Goal: Task Accomplishment & Management: Manage account settings

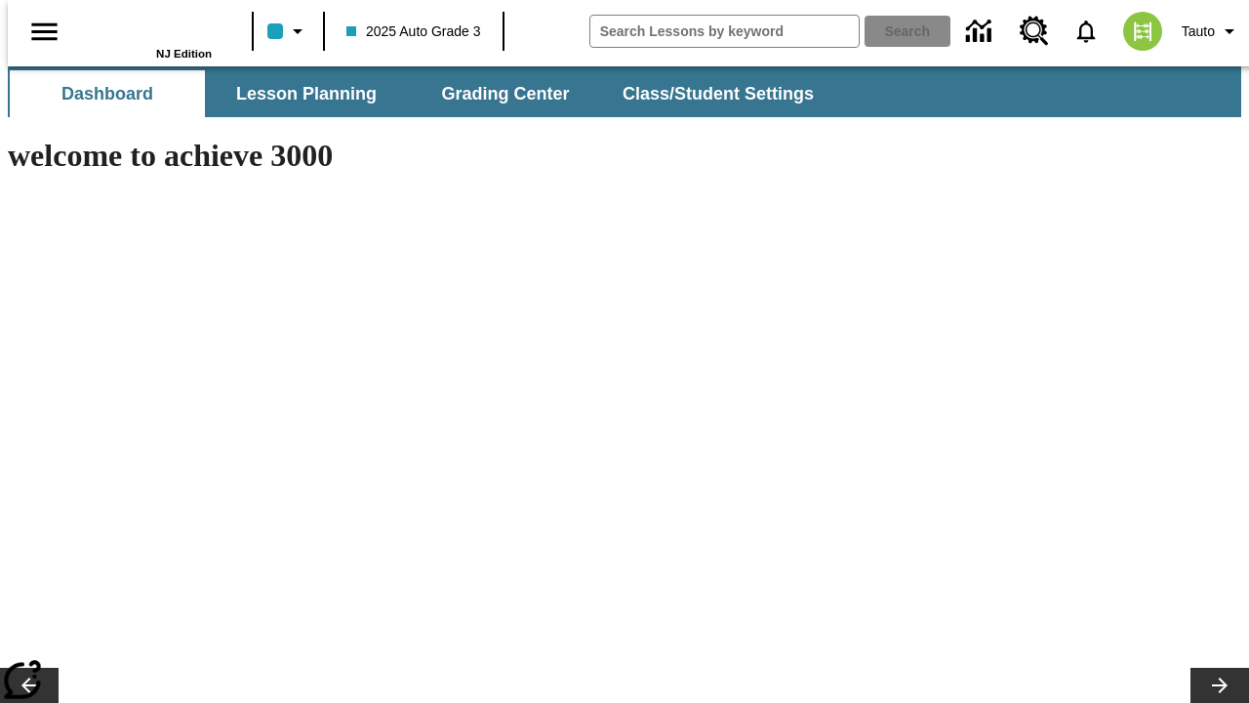
type input "-1"
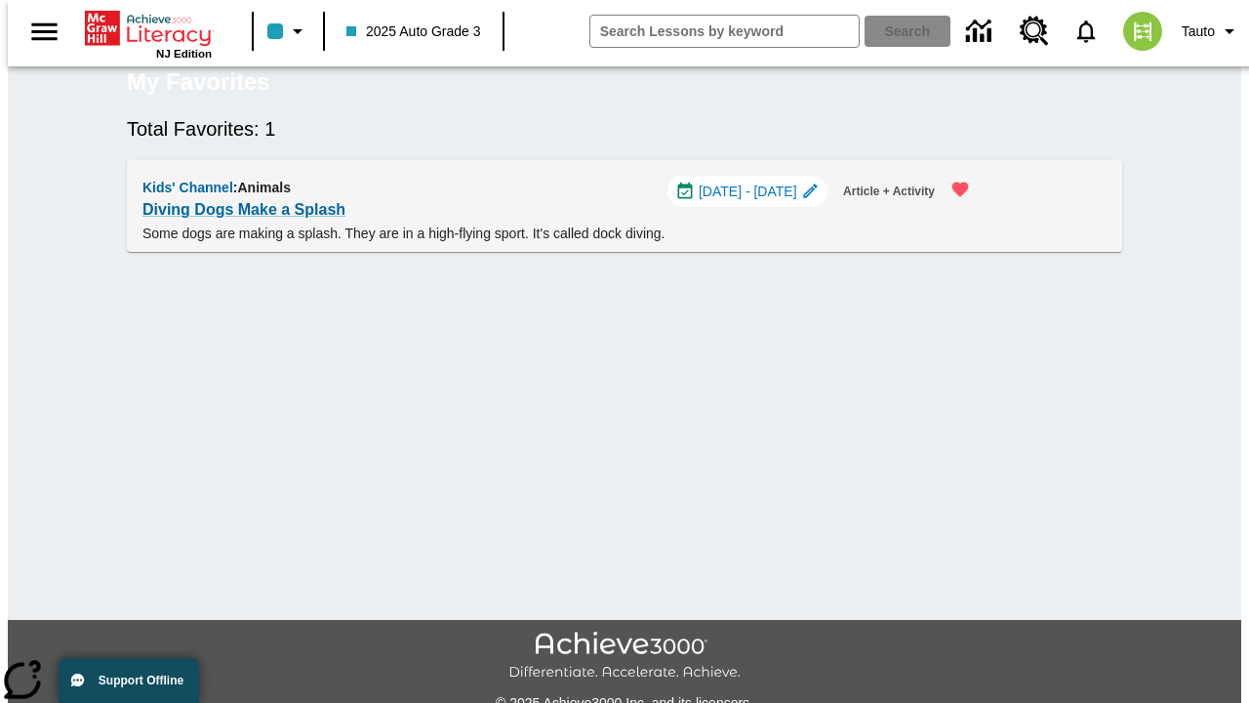
click at [758, 202] on span "[DATE] - [DATE]" at bounding box center [748, 192] width 99 height 20
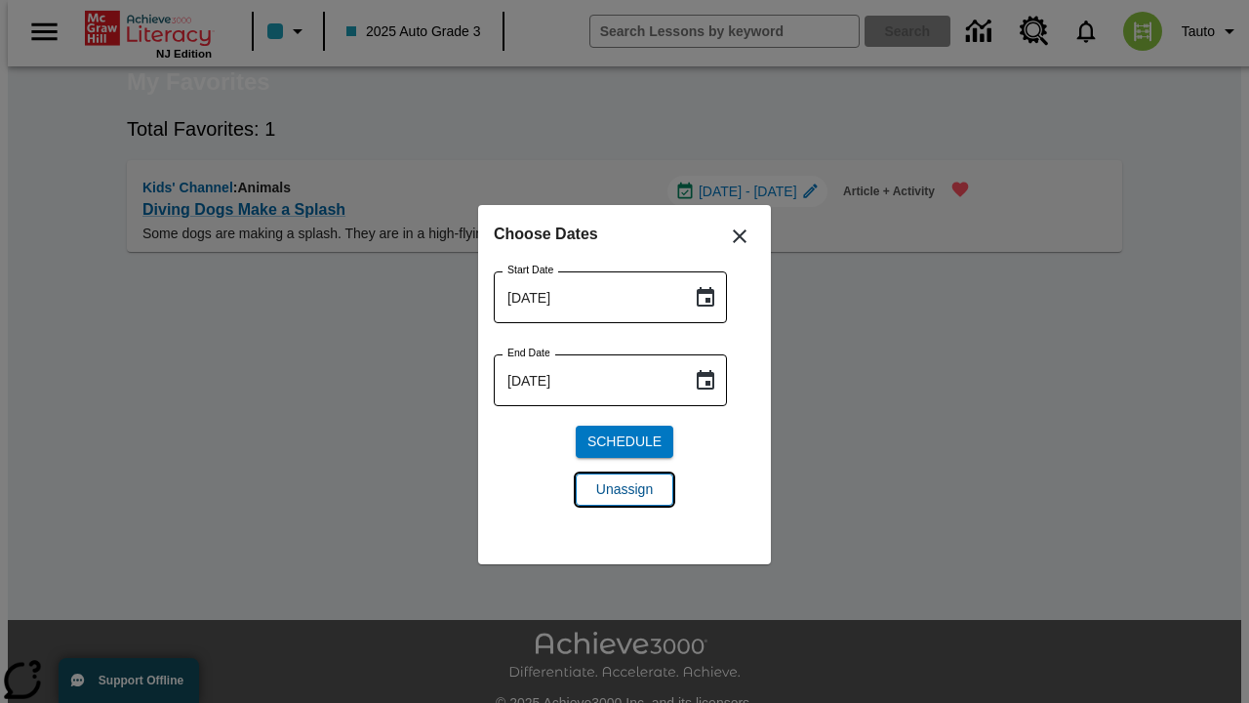
click at [625, 489] on span "Unassign" at bounding box center [624, 489] width 57 height 20
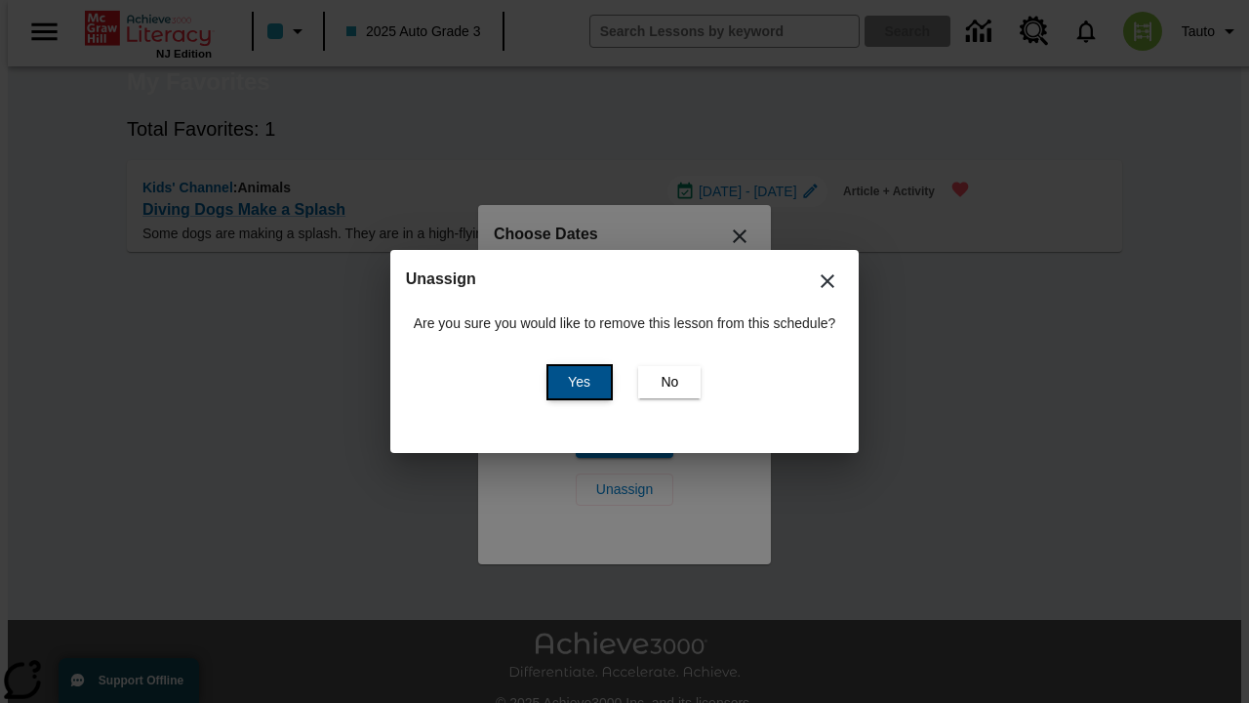
click at [576, 382] on span "Yes" at bounding box center [579, 382] width 22 height 20
